Goal: Task Accomplishment & Management: Use online tool/utility

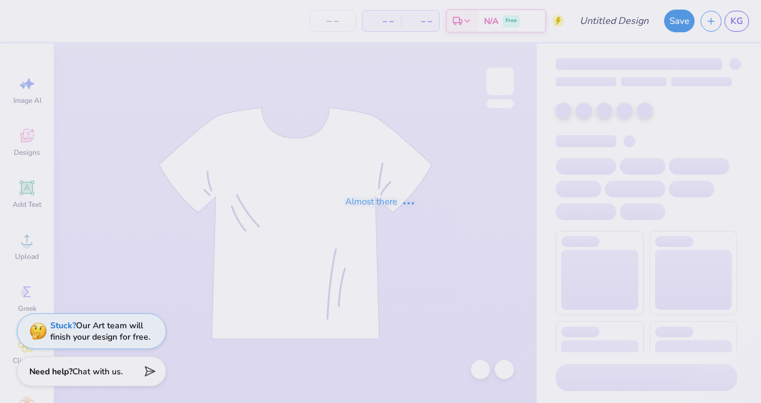
type input "the greatful dead"
click at [406, 240] on div "Almost there" at bounding box center [380, 201] width 761 height 403
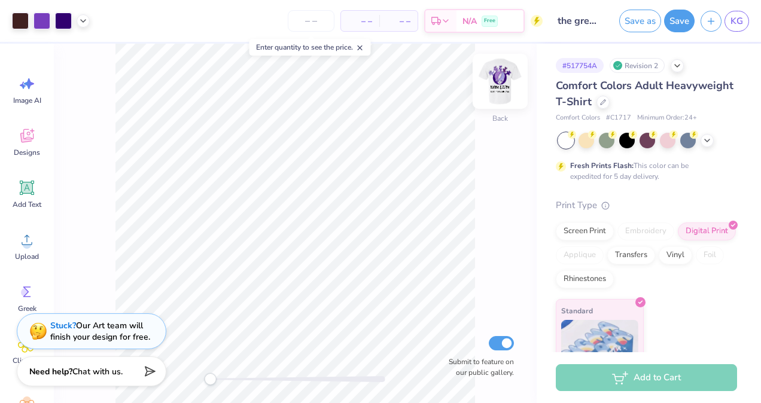
click at [497, 71] on img at bounding box center [500, 81] width 48 height 48
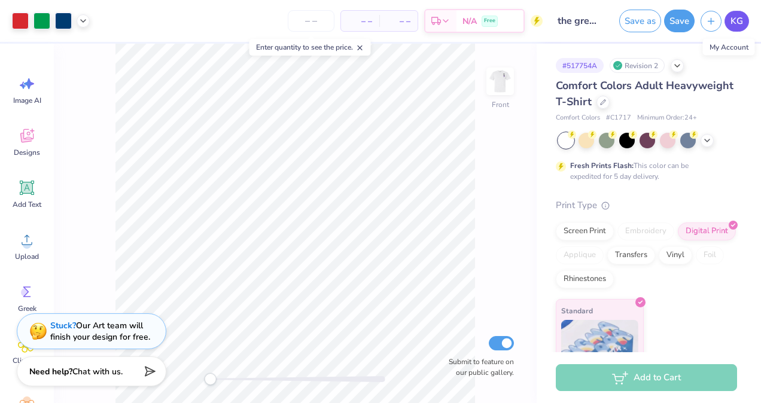
click at [741, 18] on span "KG" at bounding box center [737, 21] width 13 height 14
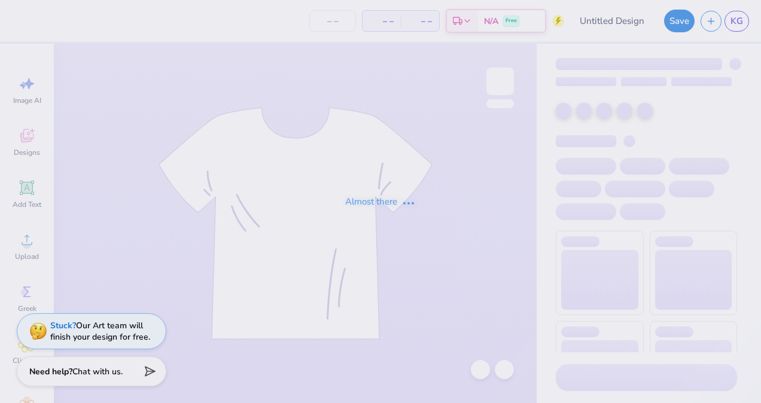
type input "metallica"
click at [311, 283] on div "Almost there" at bounding box center [380, 201] width 761 height 403
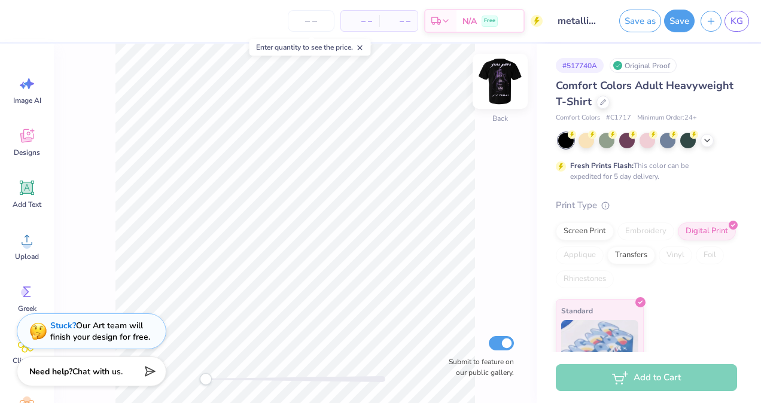
click at [501, 87] on img at bounding box center [500, 81] width 48 height 48
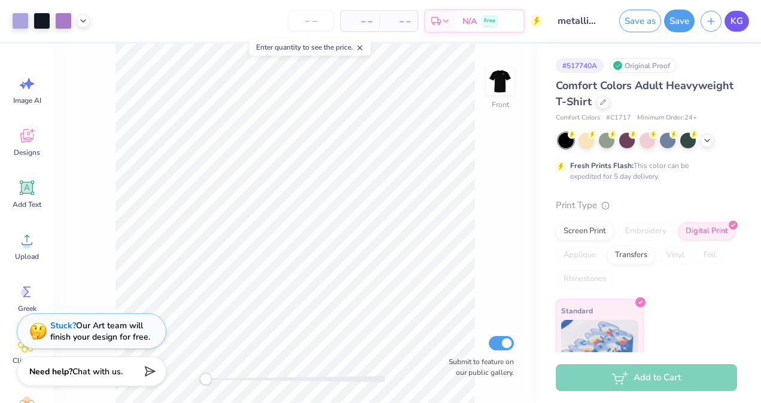
click at [730, 17] on link "KG" at bounding box center [737, 21] width 25 height 21
